Goal: Task Accomplishment & Management: Manage account settings

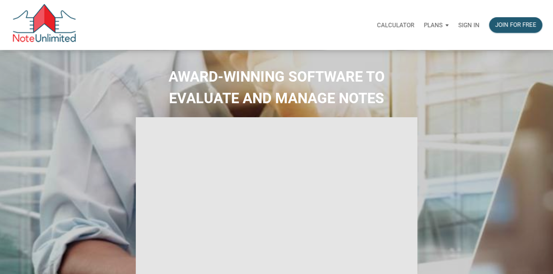
click at [469, 25] on p "Sign in" at bounding box center [468, 25] width 21 height 7
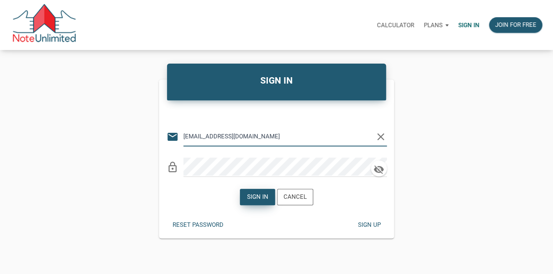
type input "[EMAIL_ADDRESS][DOMAIN_NAME]"
click at [260, 201] on div "Sign in" at bounding box center [257, 197] width 21 height 9
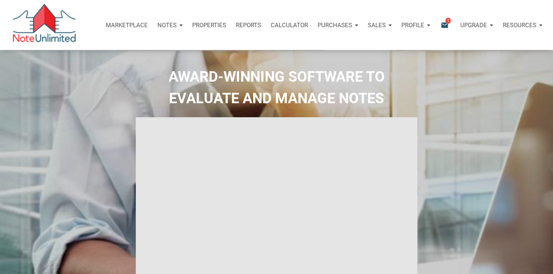
type input "Introduction to new features"
select select
click at [444, 24] on icon "email" at bounding box center [445, 24] width 10 height 9
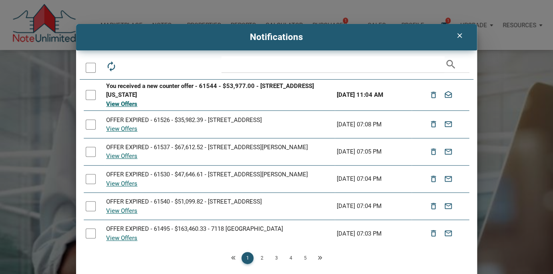
click at [91, 97] on div at bounding box center [91, 95] width 10 height 10
click at [144, 69] on icon "drafts" at bounding box center [146, 66] width 11 height 11
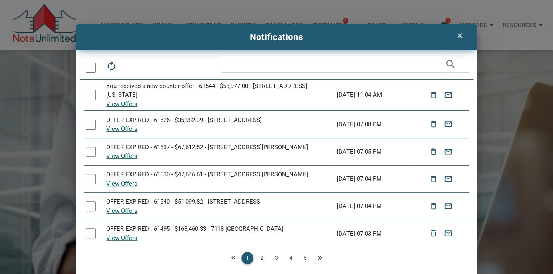
click at [458, 35] on icon "clear" at bounding box center [460, 36] width 10 height 8
